Goal: Transaction & Acquisition: Purchase product/service

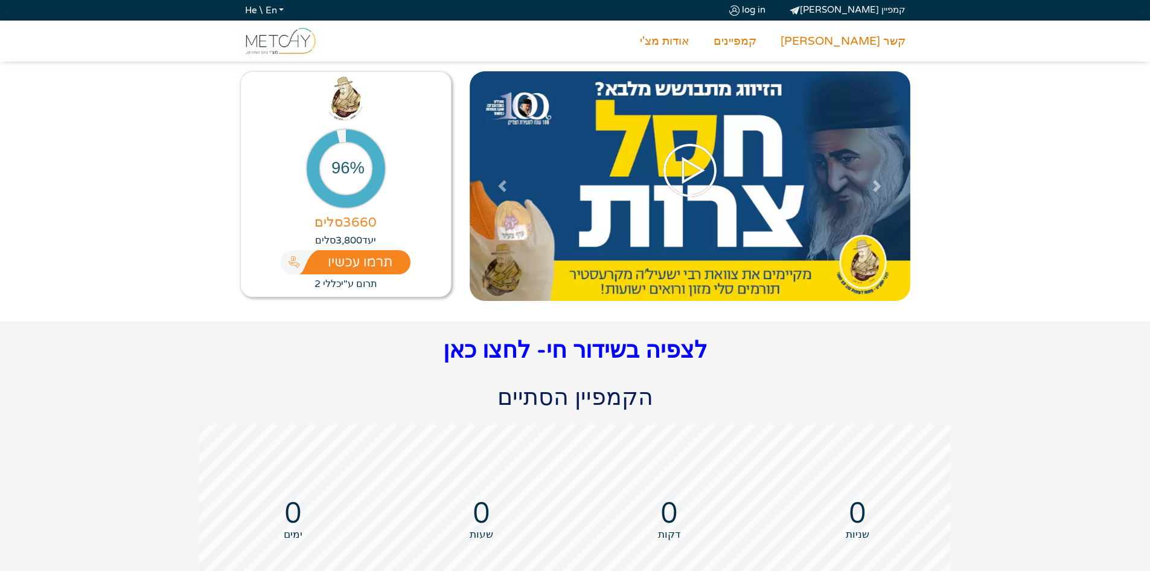
click at [699, 166] on icon at bounding box center [690, 170] width 60 height 60
click at [710, 172] on icon at bounding box center [690, 170] width 60 height 60
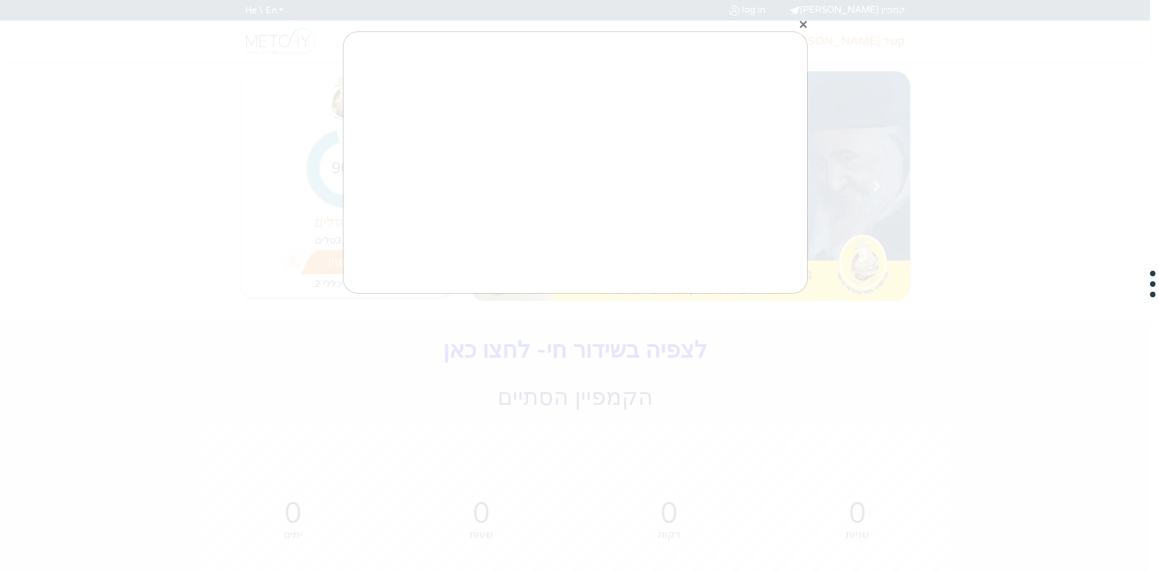
click at [806, 26] on div "×" at bounding box center [579, 285] width 1159 height 571
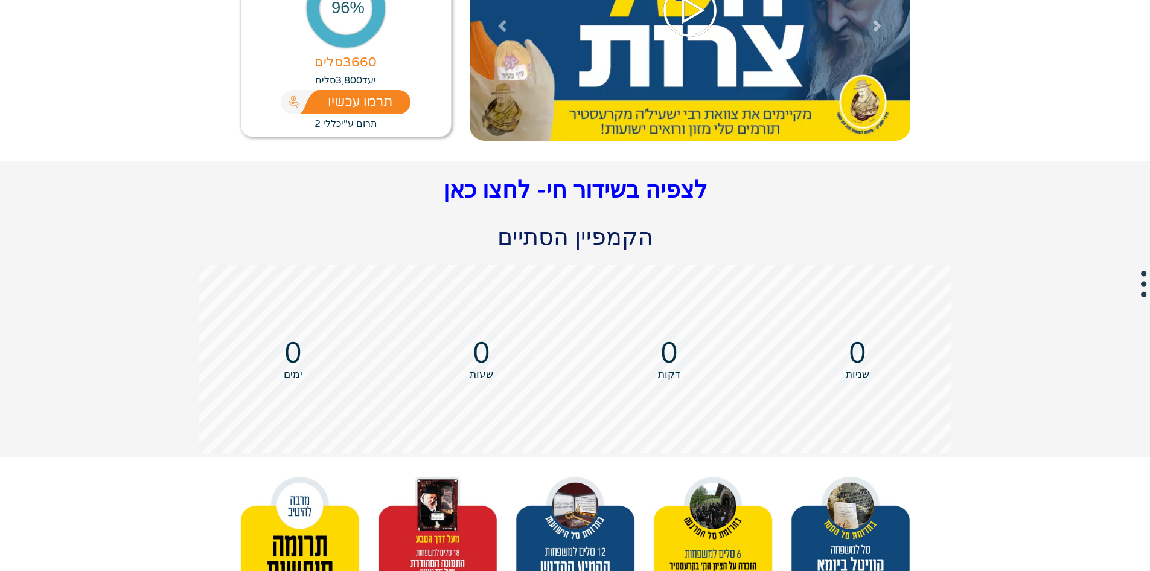
scroll to position [181, 0]
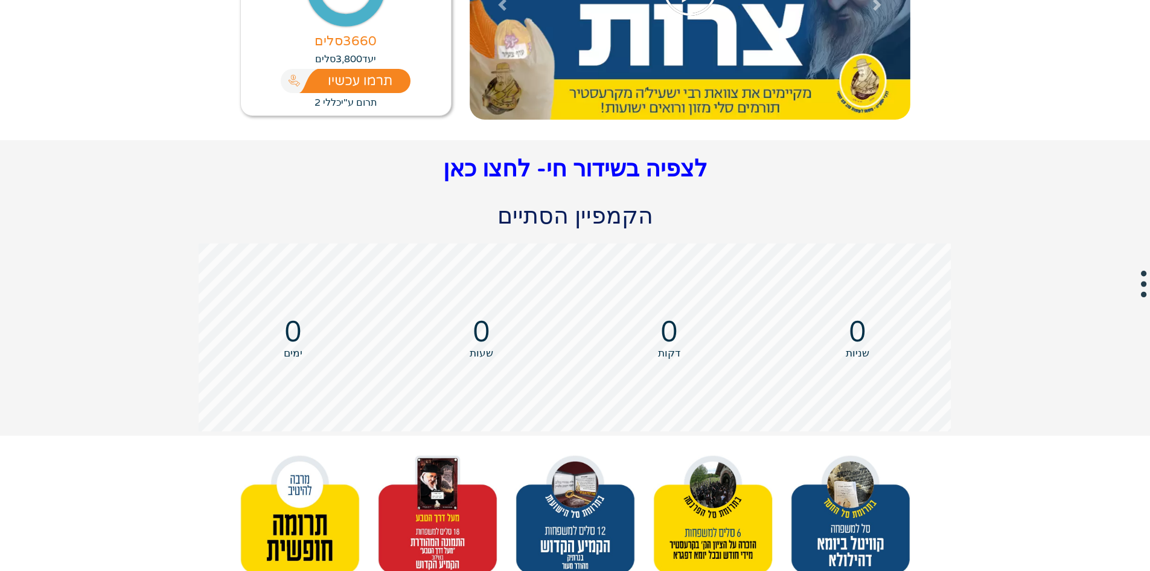
click at [600, 182] on link "לצפיה בשידור חי- לחצו כאן" at bounding box center [575, 169] width 264 height 28
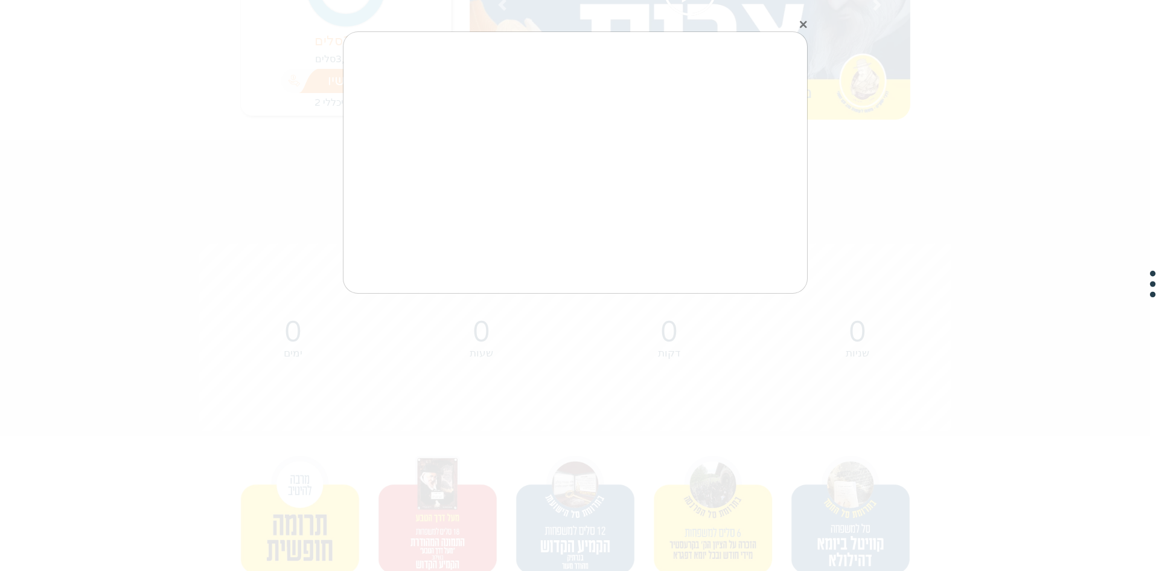
click at [800, 27] on div "×" at bounding box center [579, 285] width 1159 height 571
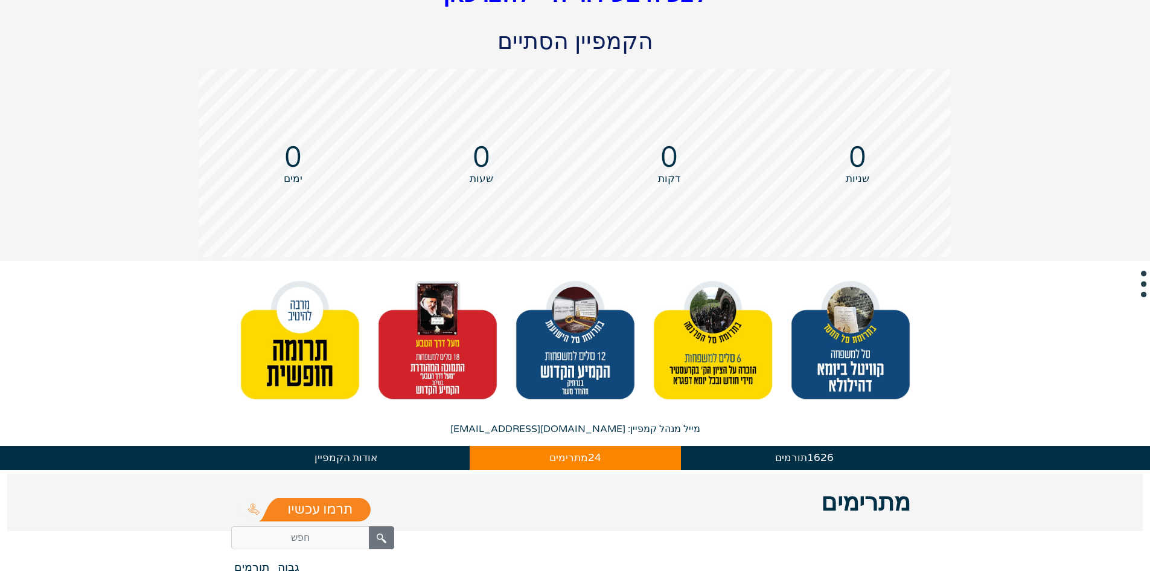
scroll to position [362, 0]
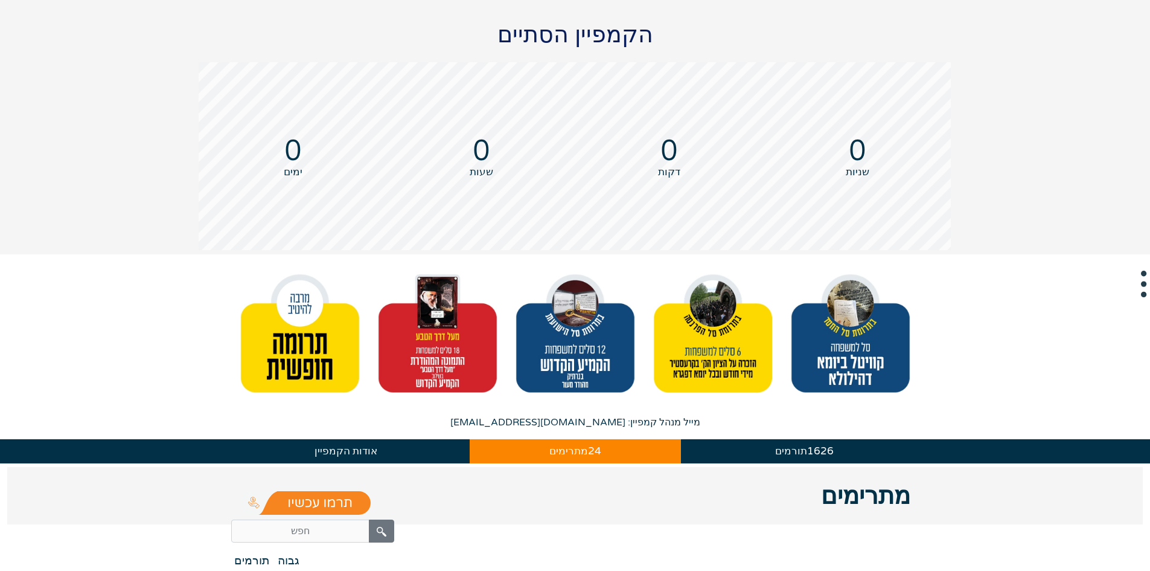
click at [708, 360] on img at bounding box center [713, 334] width 120 height 120
type input "1080"
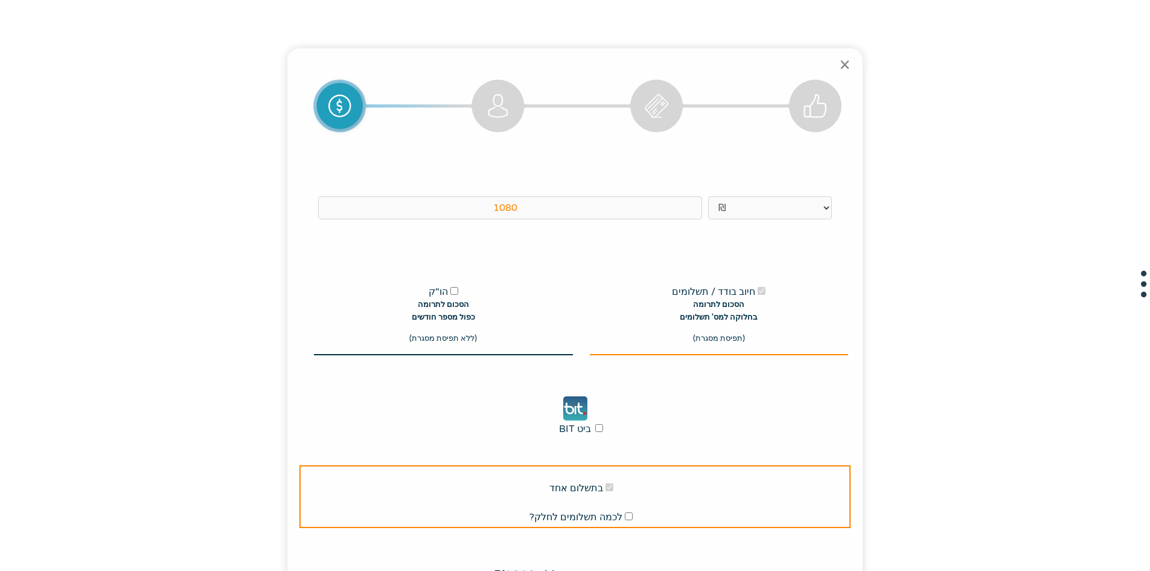
scroll to position [0, 0]
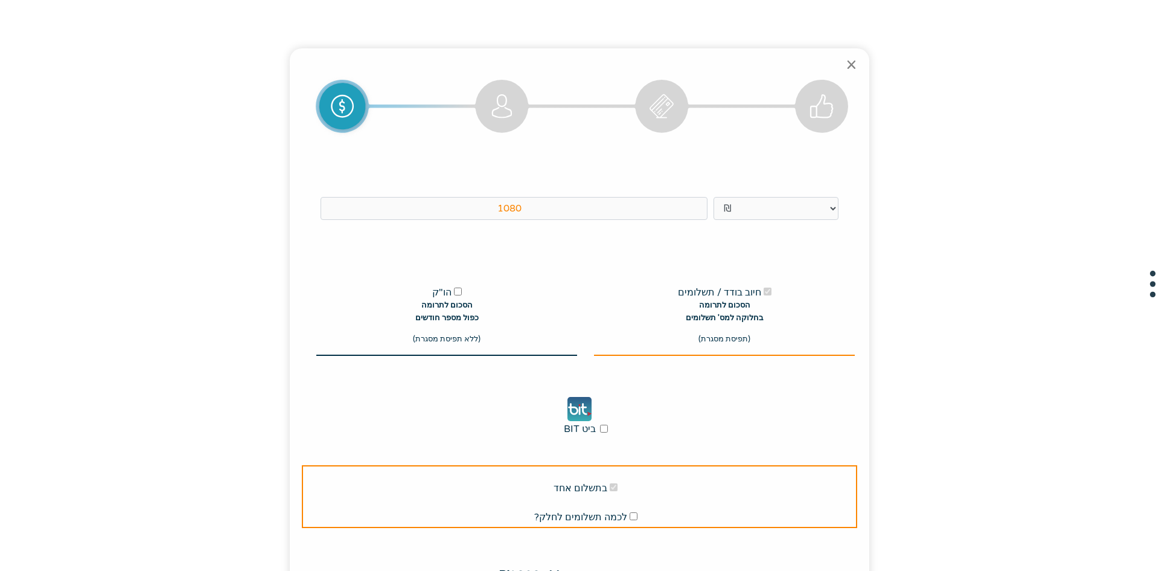
click at [837, 67] on div "1080 ₪ $ הו"ק הסכום לתרומה כפול מספר חודשים (ללא תפיסת מסגרת)" at bounding box center [579, 371] width 555 height 623
click at [846, 63] on link "×" at bounding box center [851, 64] width 11 height 28
